Goal: Information Seeking & Learning: Learn about a topic

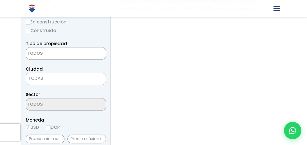
scroll to position [115, 0]
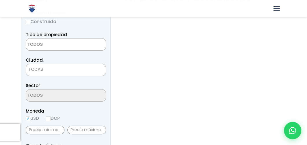
click at [72, 45] on textarea "Search" at bounding box center [54, 44] width 56 height 12
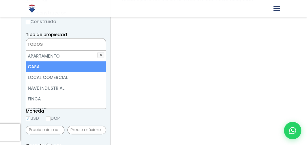
click at [64, 64] on li "CASA" at bounding box center [66, 66] width 80 height 11
select select "house"
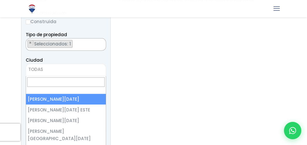
click at [80, 71] on span "TODAS" at bounding box center [66, 69] width 80 height 8
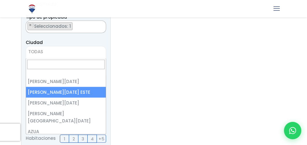
scroll to position [144, 0]
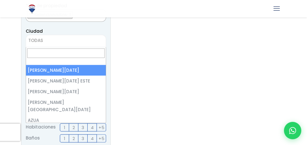
select select "1"
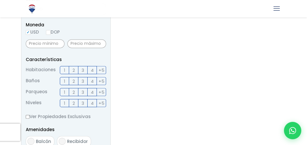
scroll to position [202, 0]
click at [58, 31] on label "DOP" at bounding box center [53, 31] width 14 height 7
click at [0, 0] on input "DOP" at bounding box center [0, 0] width 0 height 0
click at [47, 31] on input "DOP" at bounding box center [48, 32] width 5 height 5
radio input "true"
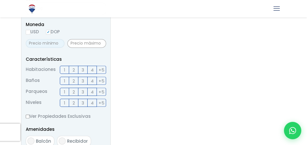
click at [52, 45] on input "text" at bounding box center [45, 43] width 39 height 9
type input "7,000"
click at [88, 43] on input "text" at bounding box center [86, 43] width 39 height 9
type input "8,500"
click at [64, 69] on span "1" at bounding box center [64, 69] width 1 height 7
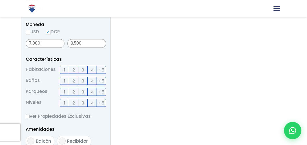
click at [0, 0] on input "1" at bounding box center [0, 0] width 0 height 0
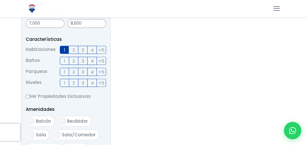
scroll to position [231, 0]
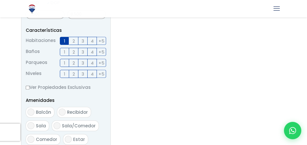
click at [64, 52] on span "1" at bounding box center [64, 51] width 1 height 7
click at [0, 0] on input "1" at bounding box center [0, 0] width 0 height 0
click at [64, 64] on span "1" at bounding box center [64, 62] width 1 height 7
click at [0, 0] on input "1" at bounding box center [0, 0] width 0 height 0
click at [62, 71] on label "1" at bounding box center [64, 74] width 9 height 8
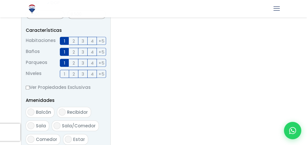
click at [0, 0] on input "1" at bounding box center [0, 0] width 0 height 0
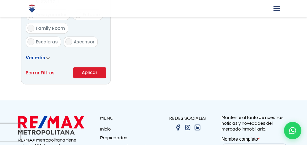
scroll to position [404, 0]
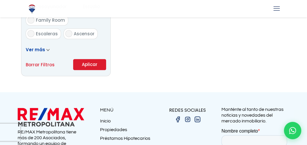
click at [92, 66] on button "Aplicar" at bounding box center [89, 64] width 33 height 11
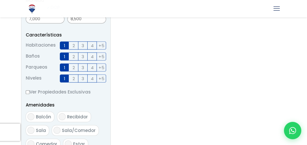
scroll to position [260, 0]
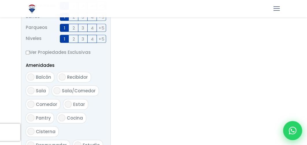
click at [288, 128] on div at bounding box center [292, 130] width 19 height 19
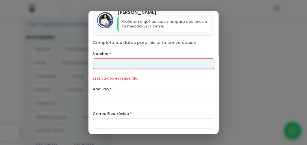
scroll to position [289, 0]
click at [143, 66] on input "Enge" at bounding box center [153, 63] width 121 height 10
type input "Enge"
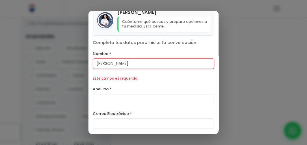
click at [110, 88] on div "Apellido *" at bounding box center [153, 94] width 121 height 19
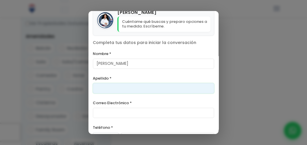
click at [108, 87] on input "Apellido *" at bounding box center [153, 88] width 121 height 10
type input "Matos"
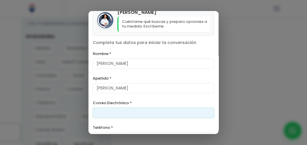
click at [105, 110] on input "Correo Electrónico *" at bounding box center [153, 113] width 121 height 10
type input "kangengis04@gmail.com"
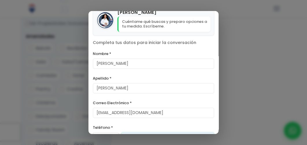
type input "849-408-1542"
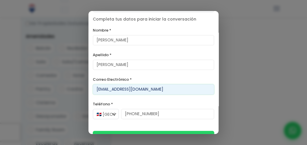
scroll to position [64, 0]
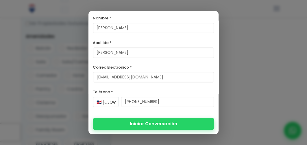
click at [143, 122] on button "Iniciar Conversación" at bounding box center [153, 124] width 121 height 12
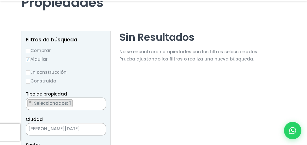
scroll to position [116, 0]
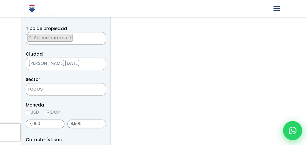
click at [295, 131] on icon at bounding box center [293, 131] width 8 height 8
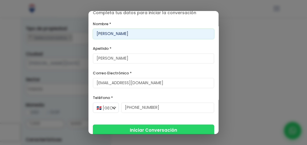
scroll to position [64, 0]
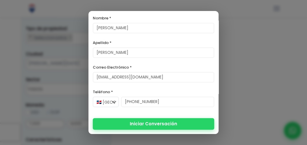
click at [134, 124] on button "Iniciar Conversación" at bounding box center [153, 124] width 121 height 12
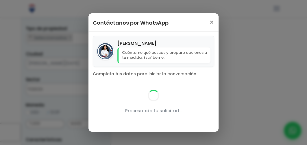
scroll to position [0, 0]
